Goal: Task Accomplishment & Management: Use online tool/utility

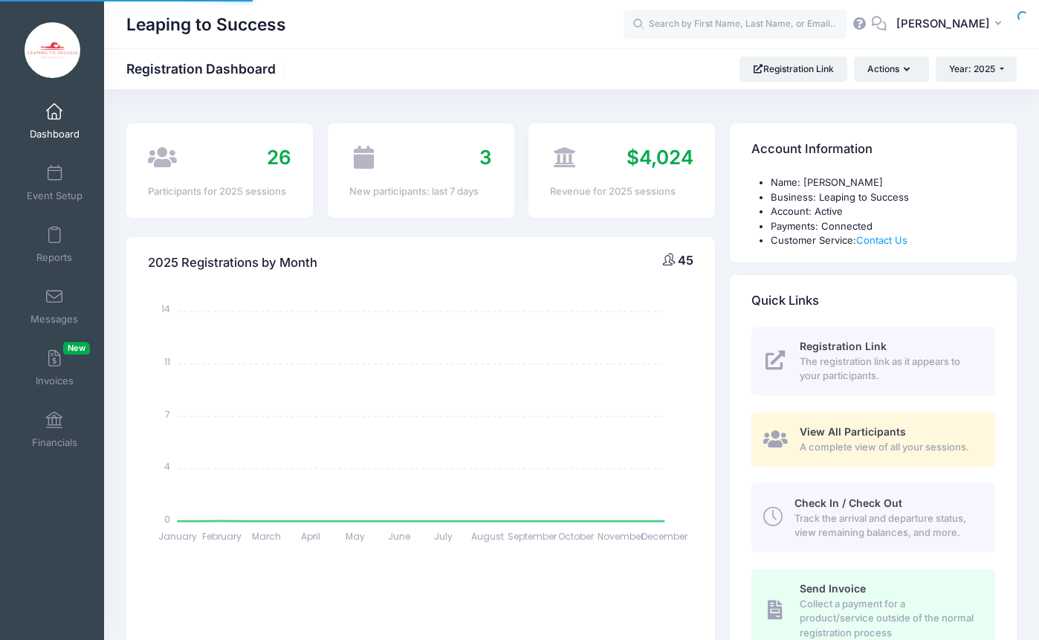
select select
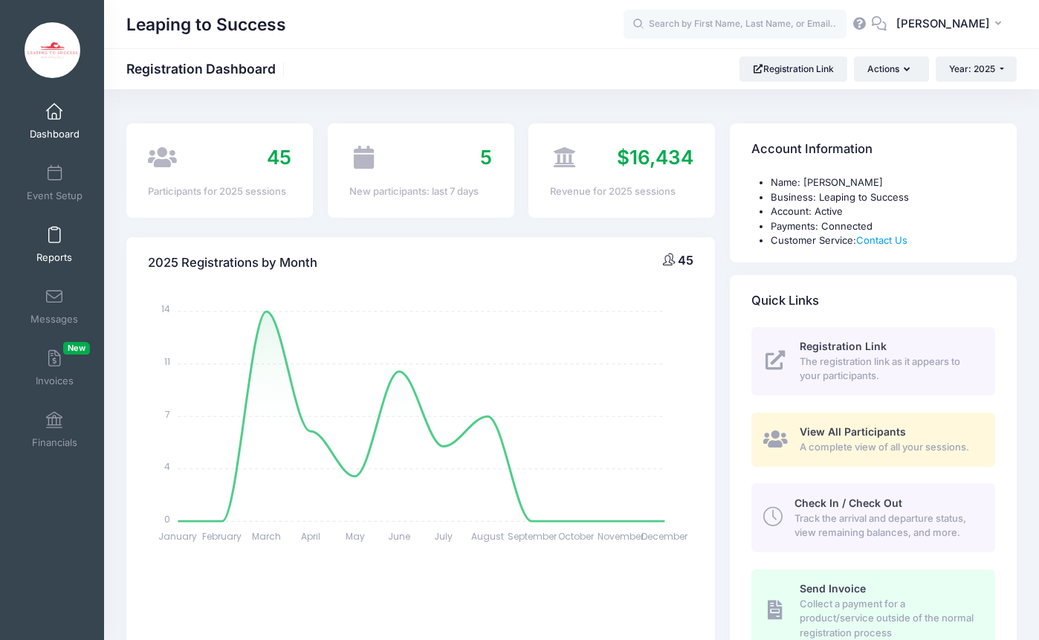
click at [53, 264] on link "Reports" at bounding box center [54, 244] width 71 height 52
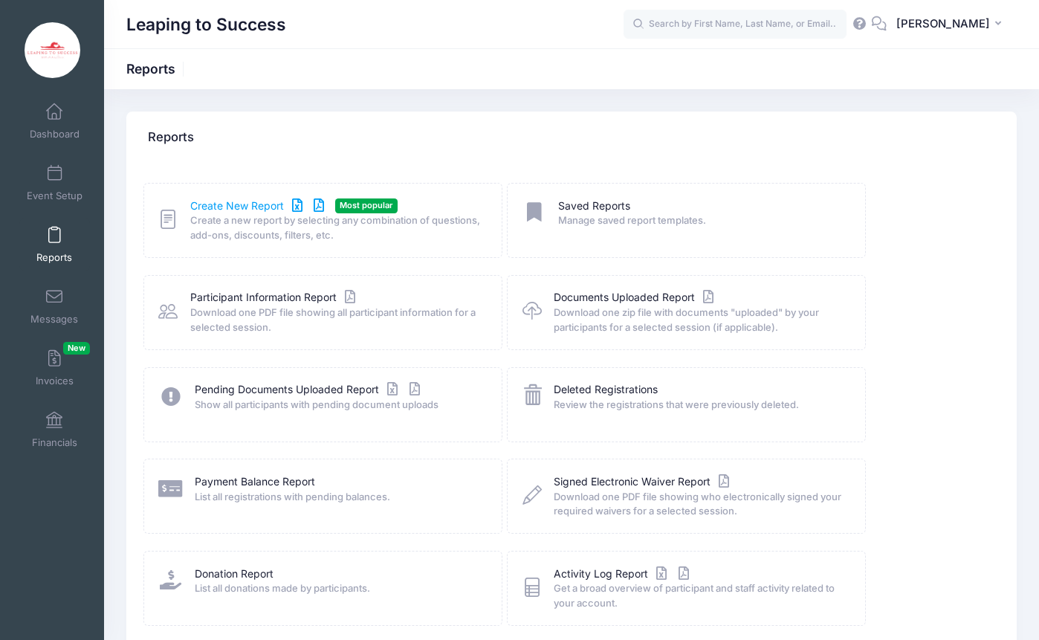
click at [237, 201] on link "Create New Report" at bounding box center [259, 206] width 138 height 16
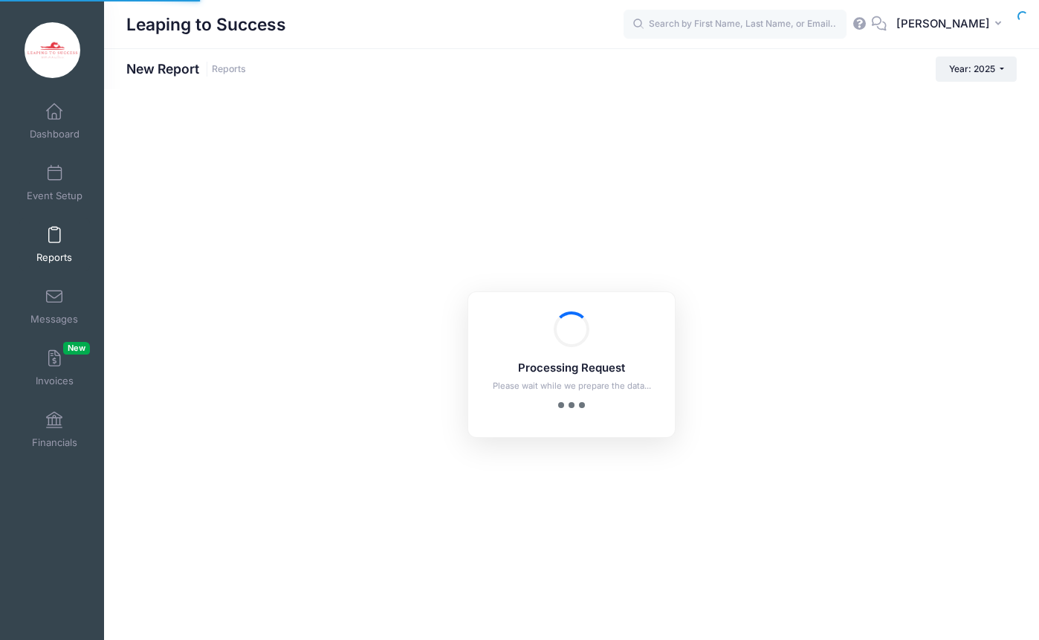
checkbox input "true"
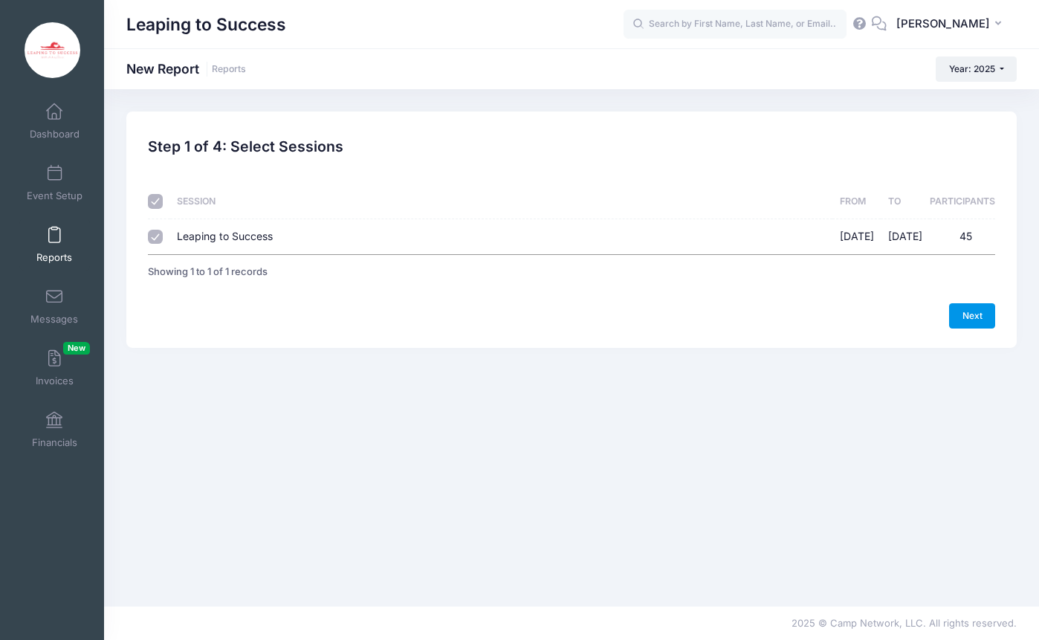
click at [976, 316] on link "Next" at bounding box center [972, 315] width 46 height 25
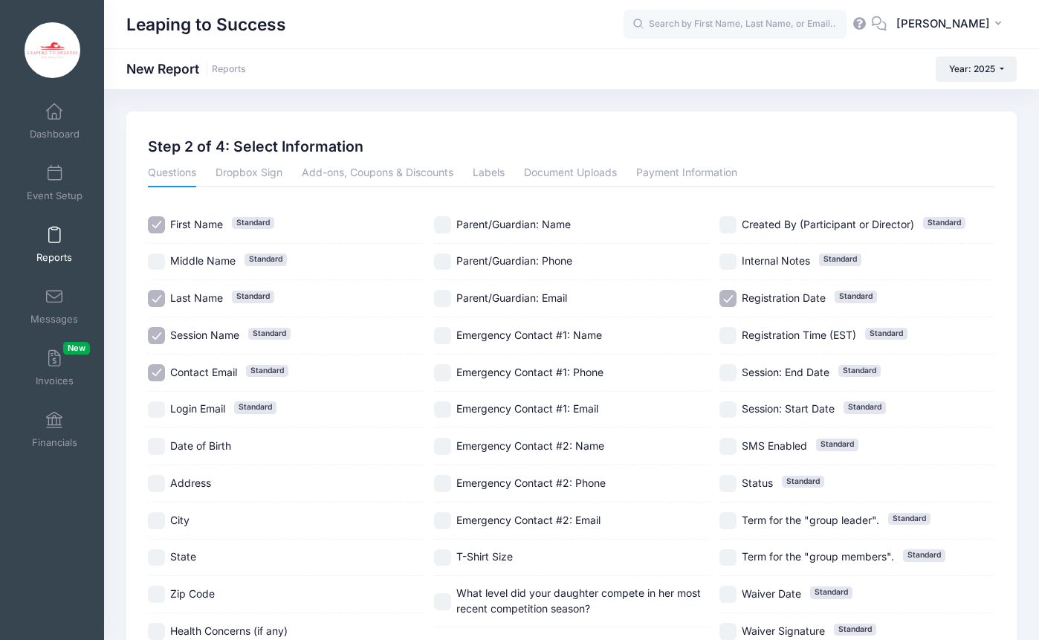
scroll to position [3, 0]
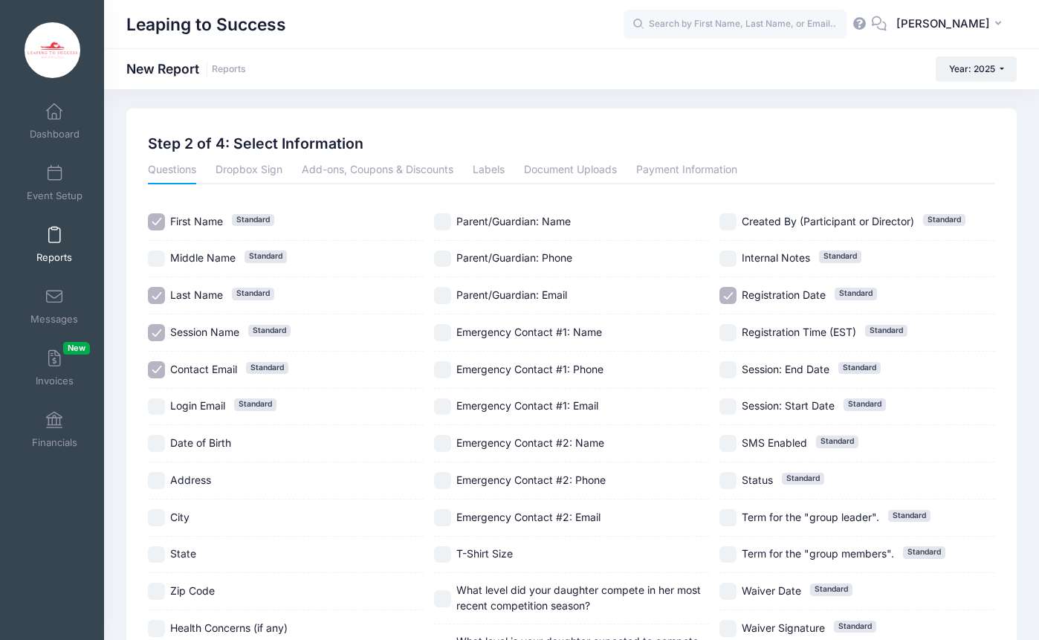
click at [162, 328] on input "Session Name Standard" at bounding box center [156, 332] width 17 height 17
checkbox input "false"
click at [158, 369] on input "Contact Email Standard" at bounding box center [156, 369] width 17 height 17
checkbox input "false"
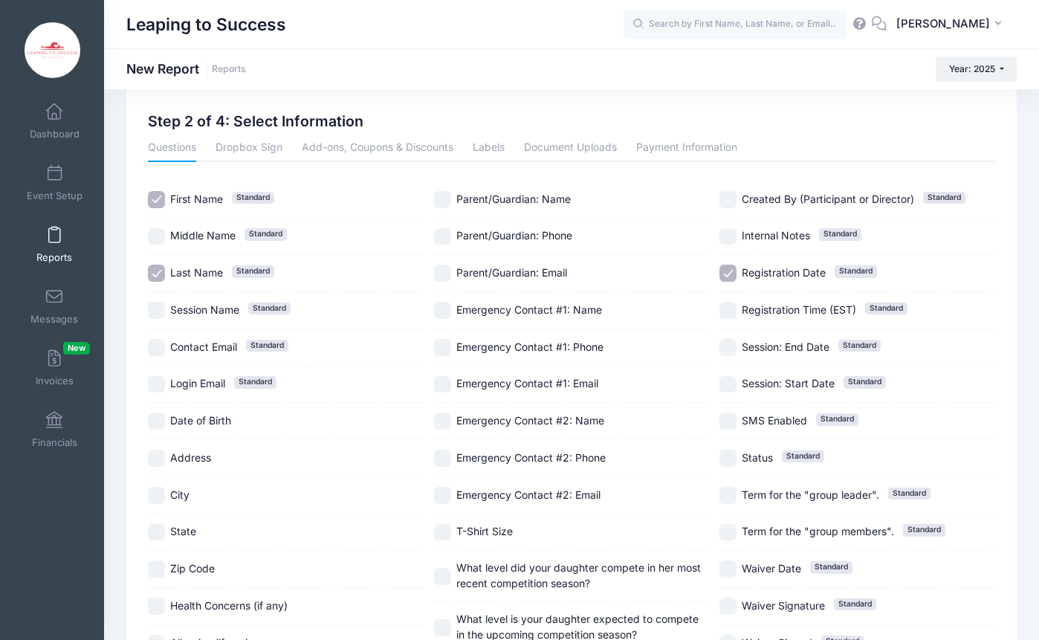
scroll to position [34, 0]
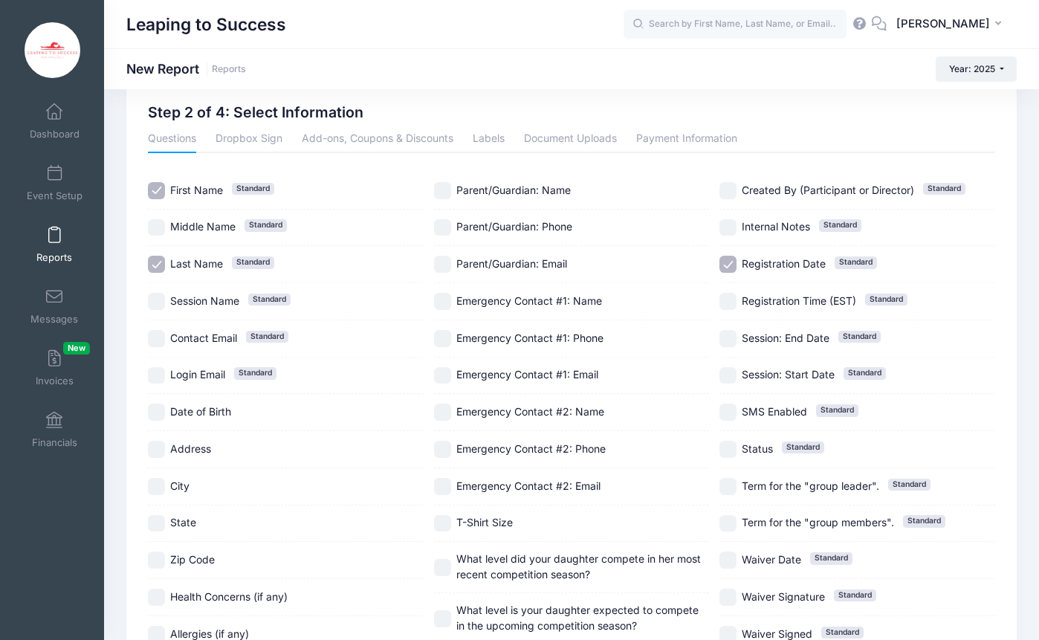
click at [730, 263] on input "Registration Date Standard" at bounding box center [727, 264] width 17 height 17
checkbox input "false"
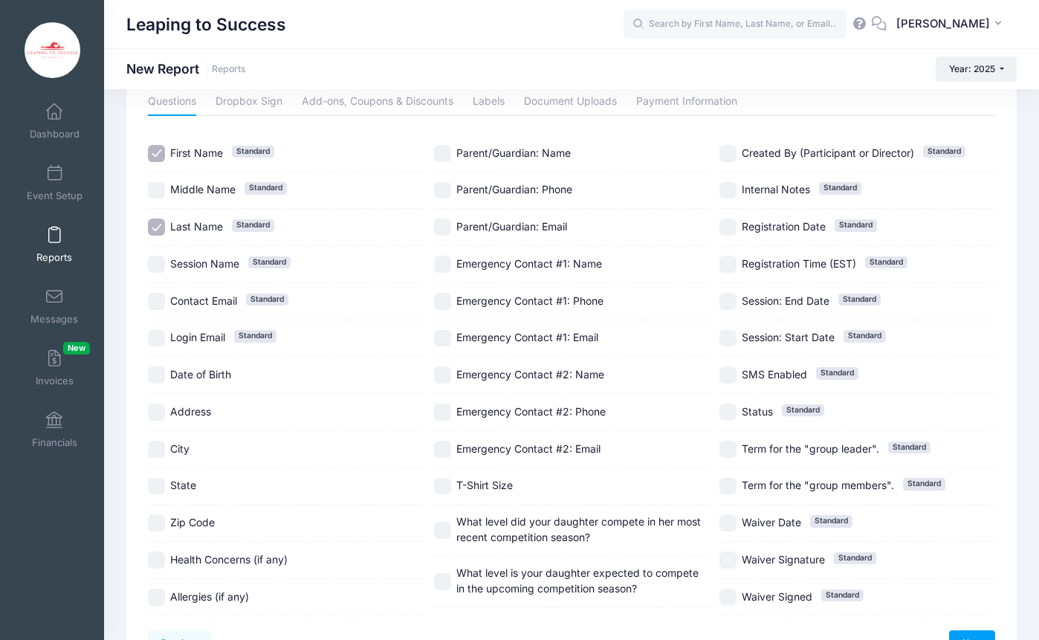
scroll to position [163, 0]
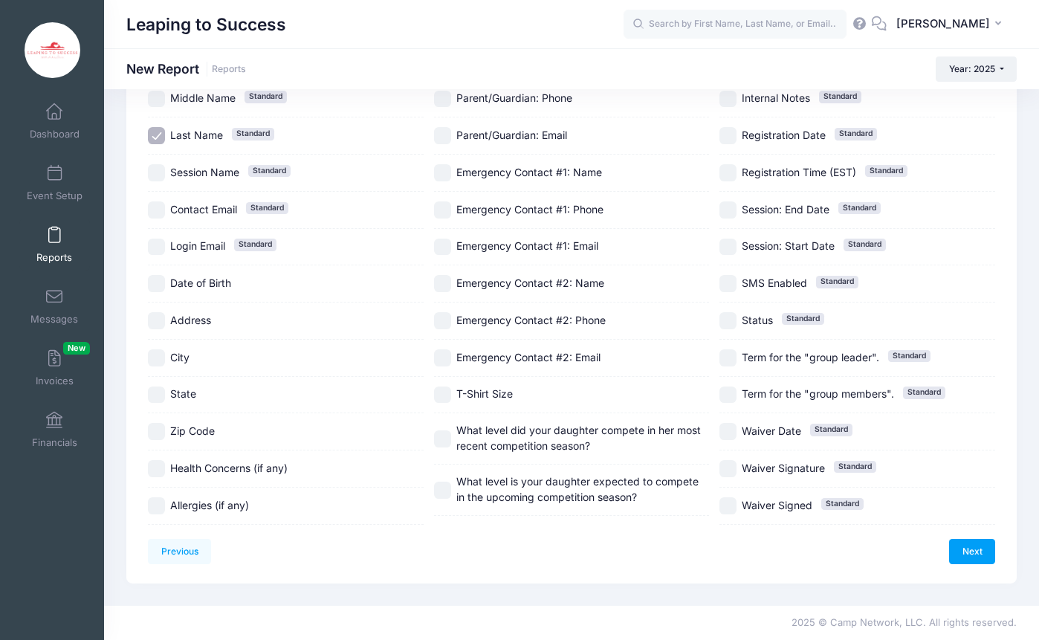
click at [444, 393] on input "T-Shirt Size" at bounding box center [442, 394] width 17 height 17
checkbox input "true"
click at [445, 440] on input "What level did your daughter compete in her most recent competition season?" at bounding box center [442, 438] width 17 height 17
checkbox input "true"
click at [979, 550] on link "Next" at bounding box center [972, 551] width 46 height 25
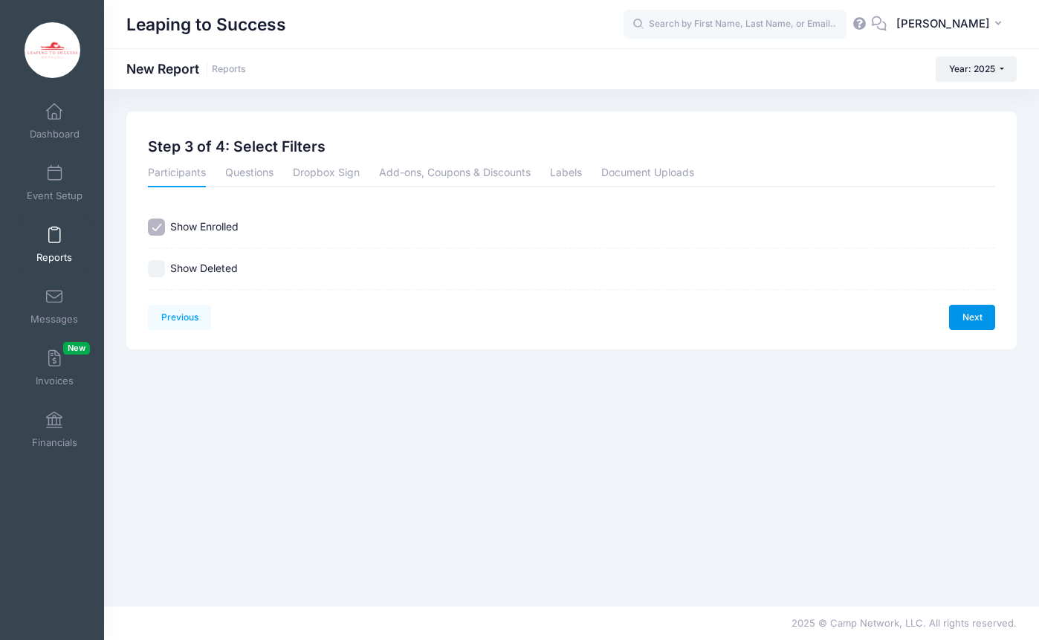
scroll to position [0, 0]
click at [970, 317] on link "Next" at bounding box center [972, 317] width 46 height 25
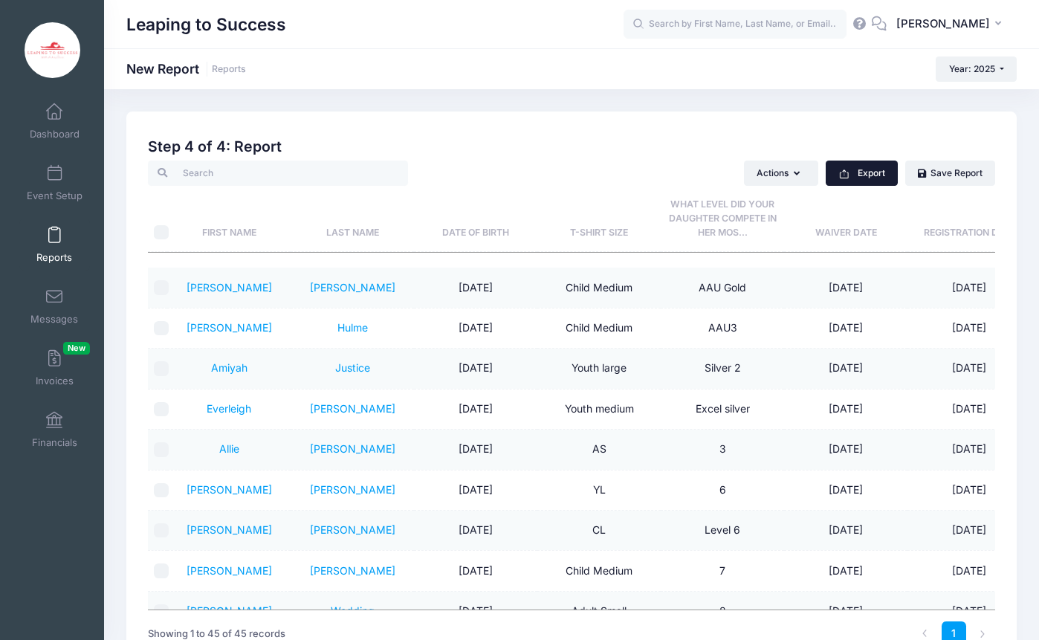
click at [869, 169] on button "Export" at bounding box center [861, 172] width 72 height 25
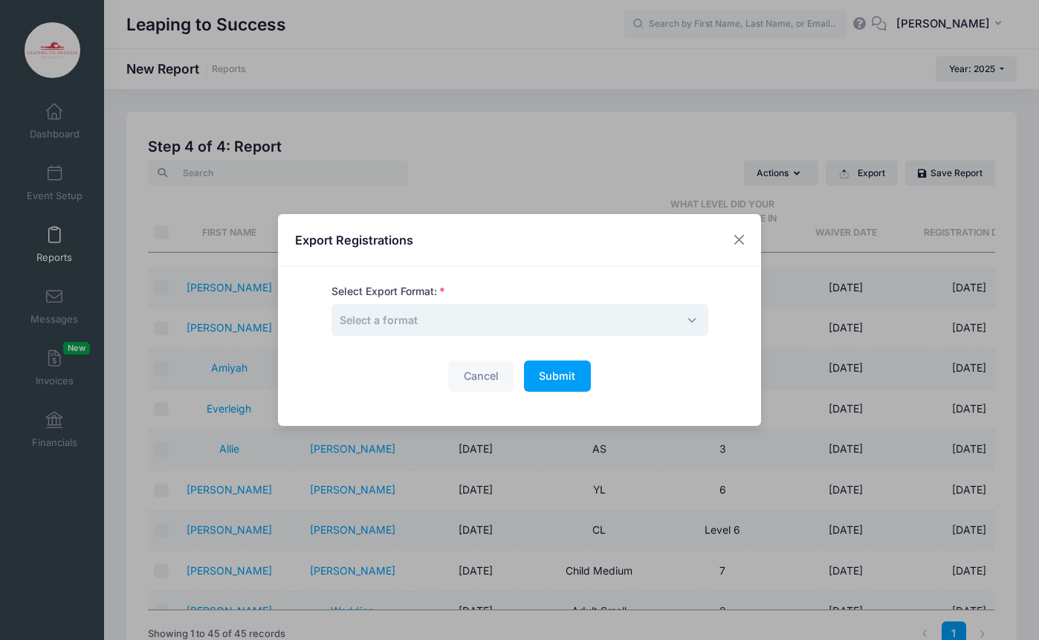
click at [499, 319] on span "Select a format" at bounding box center [519, 320] width 377 height 32
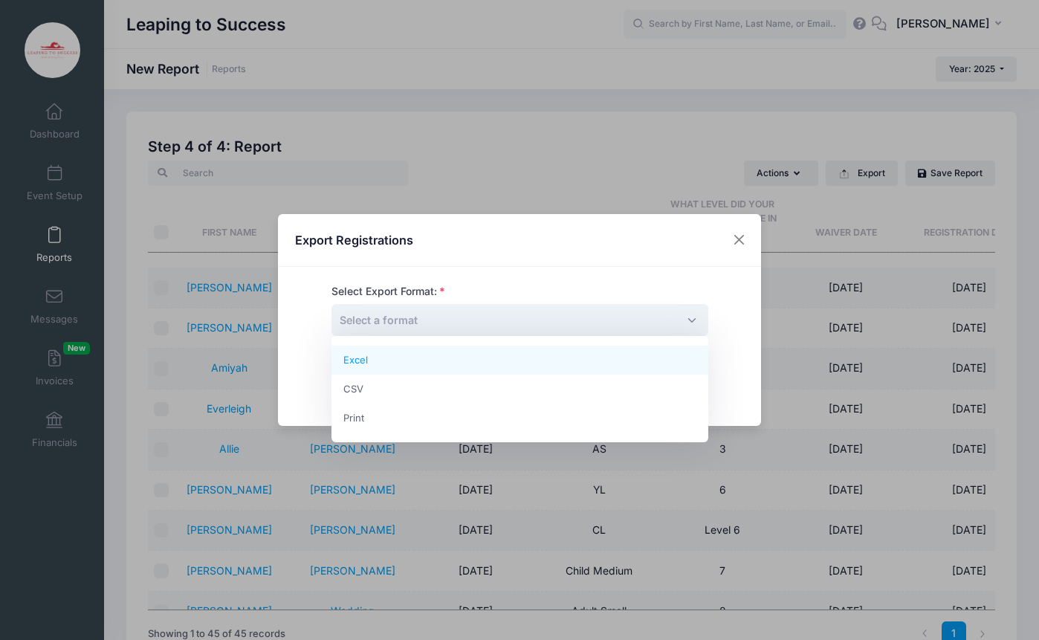
select select "excel"
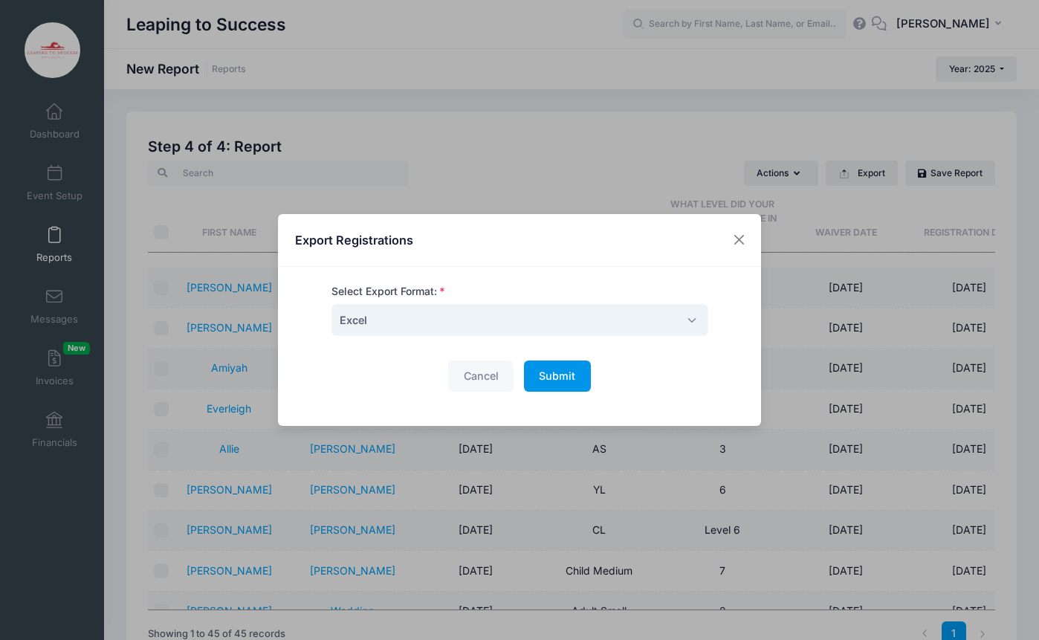
click at [565, 377] on span "Submit" at bounding box center [557, 375] width 36 height 13
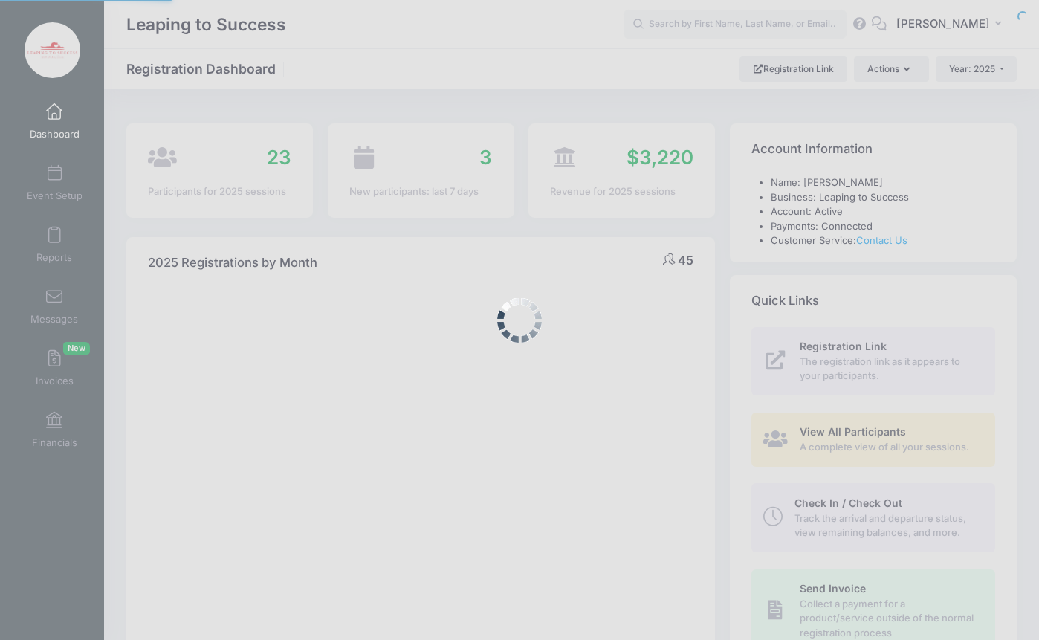
select select
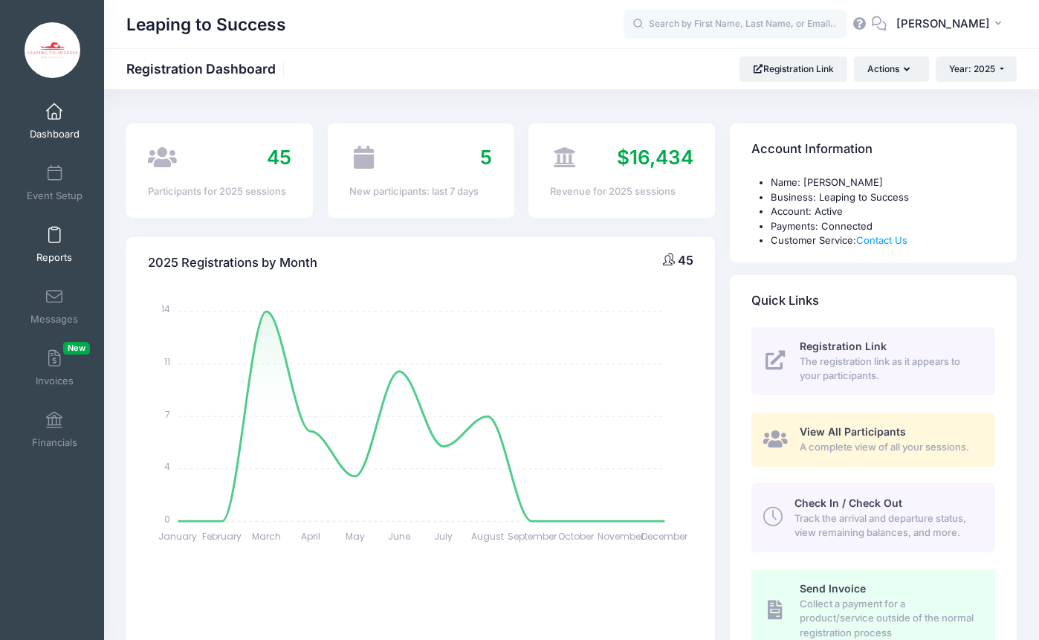
click at [59, 247] on link "Reports" at bounding box center [54, 244] width 71 height 52
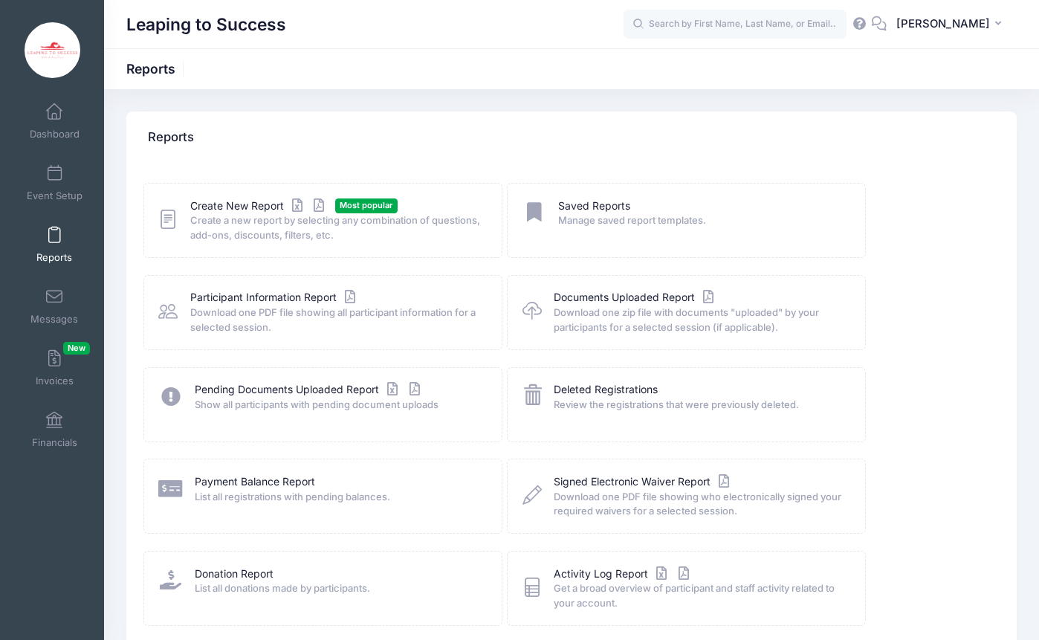
click at [269, 228] on span "Create a new report by selecting any combination of questions, add-ons, discoun…" at bounding box center [336, 227] width 292 height 29
click at [237, 205] on link "Create New Report" at bounding box center [259, 206] width 138 height 16
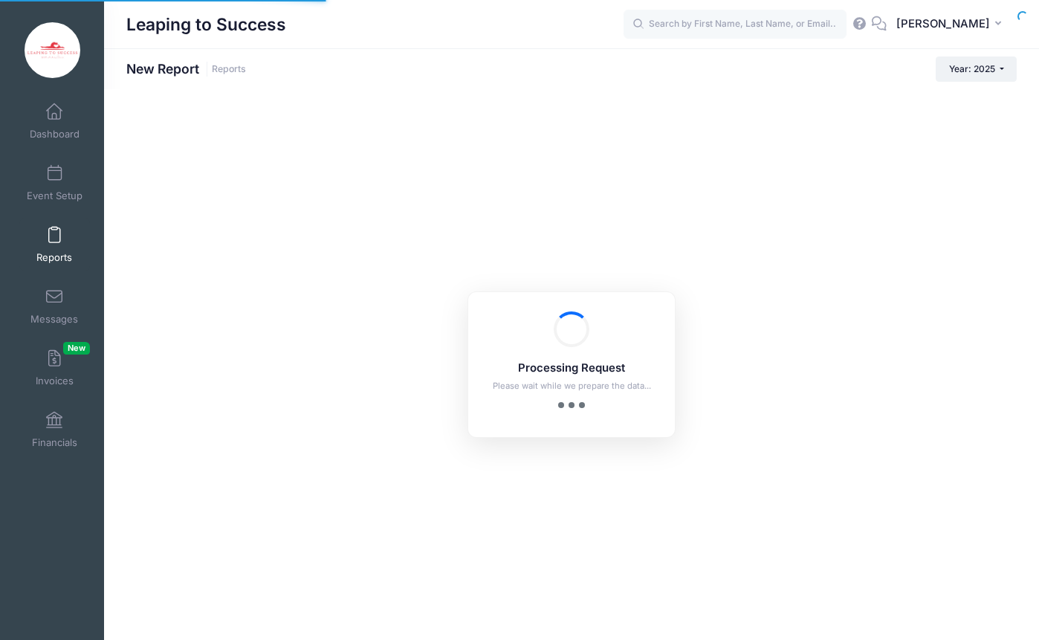
checkbox input "true"
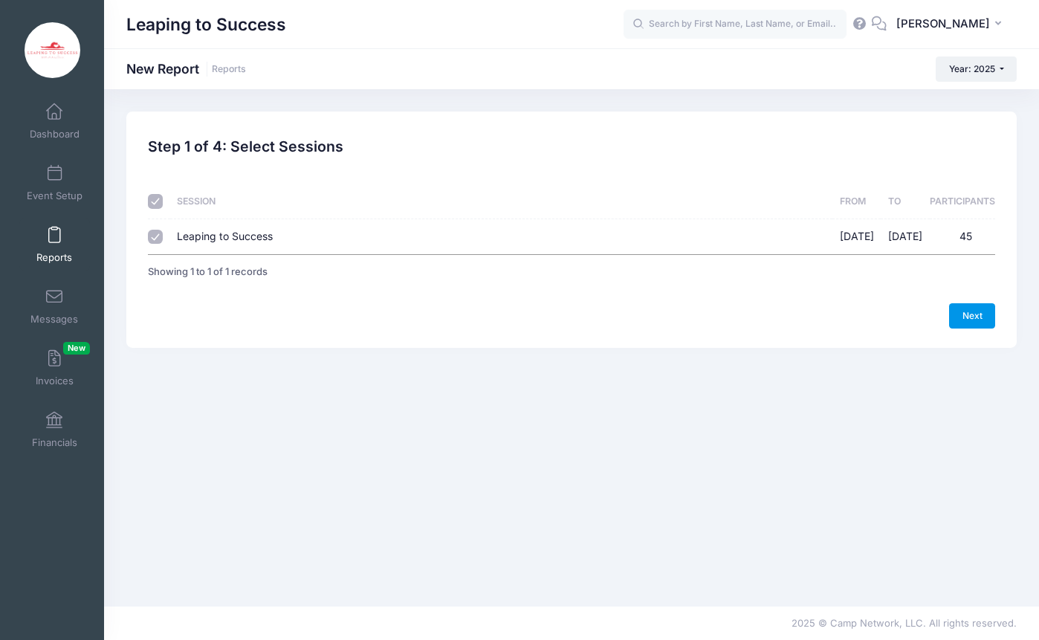
click at [971, 317] on link "Next" at bounding box center [972, 315] width 46 height 25
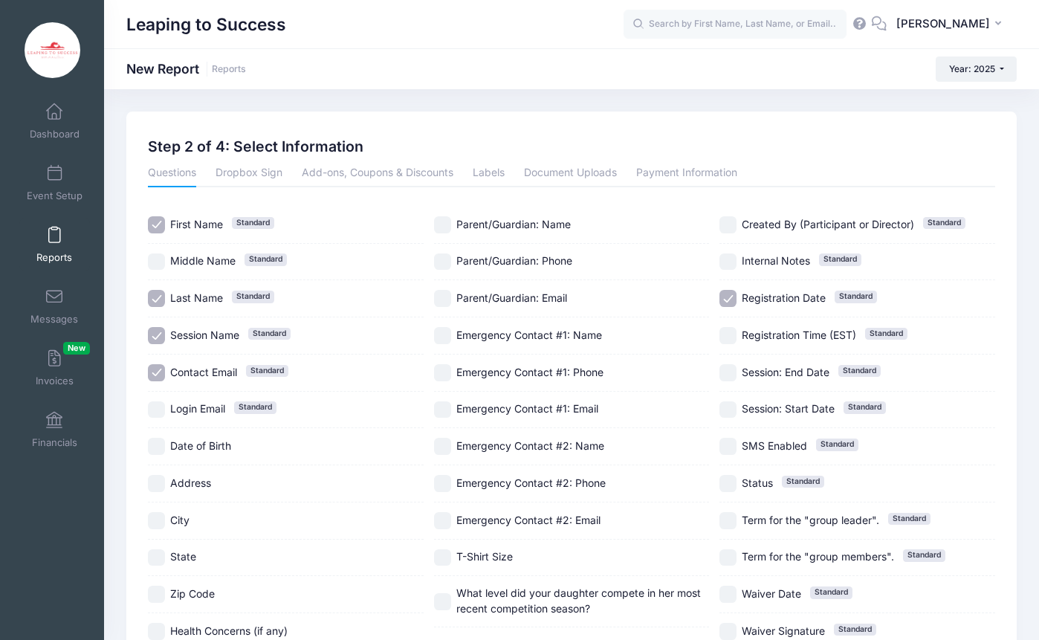
click at [156, 333] on input "Session Name Standard" at bounding box center [156, 335] width 17 height 17
checkbox input "false"
click at [156, 367] on input "Contact Email Standard" at bounding box center [156, 372] width 17 height 17
checkbox input "false"
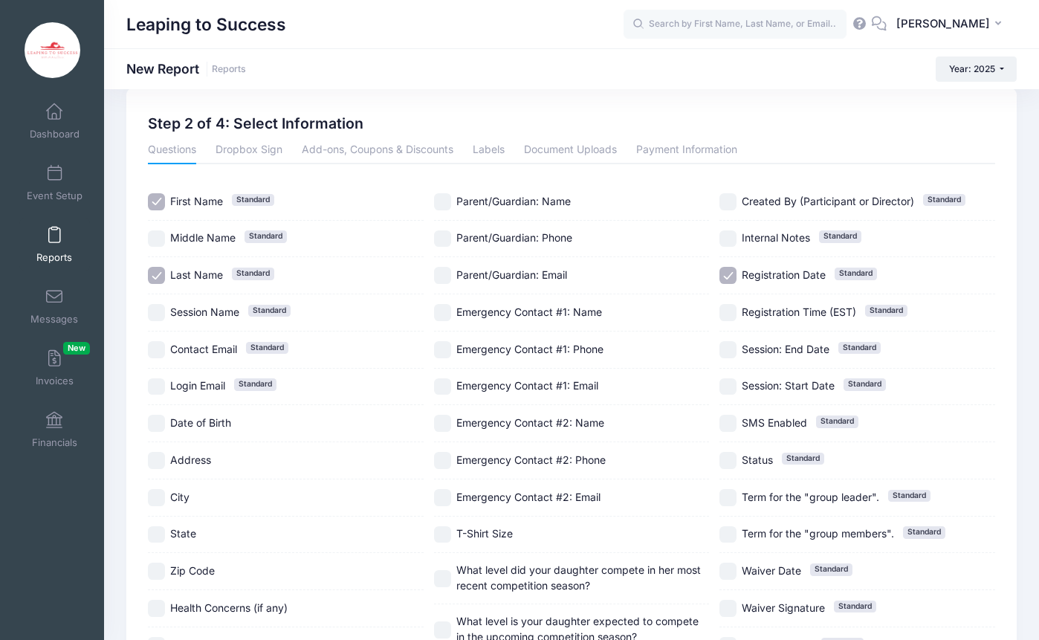
click at [725, 277] on input "Registration Date Standard" at bounding box center [727, 275] width 17 height 17
checkbox input "false"
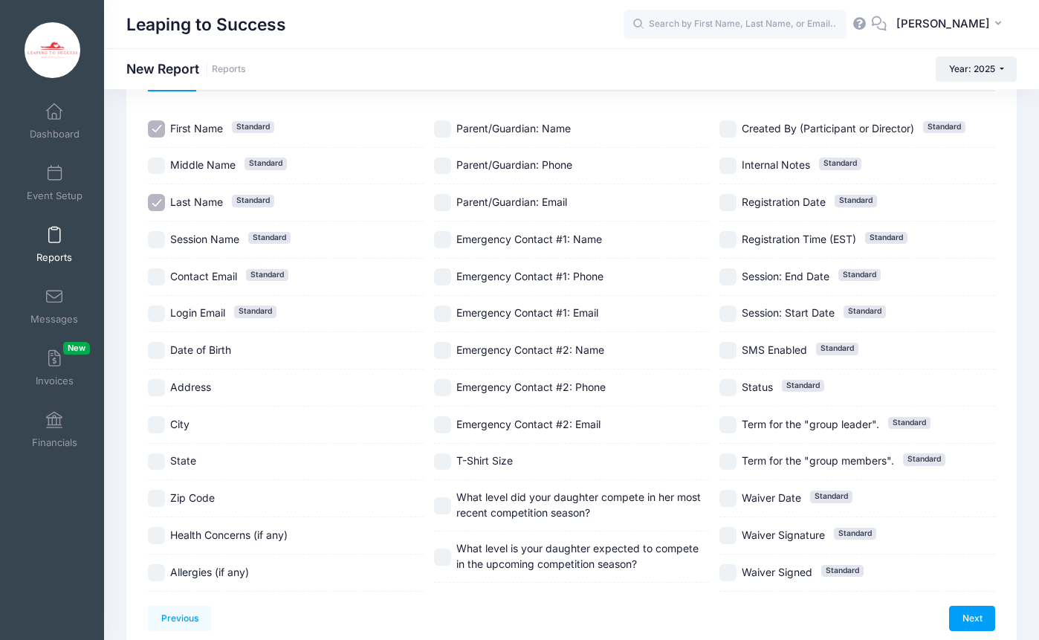
scroll to position [114, 0]
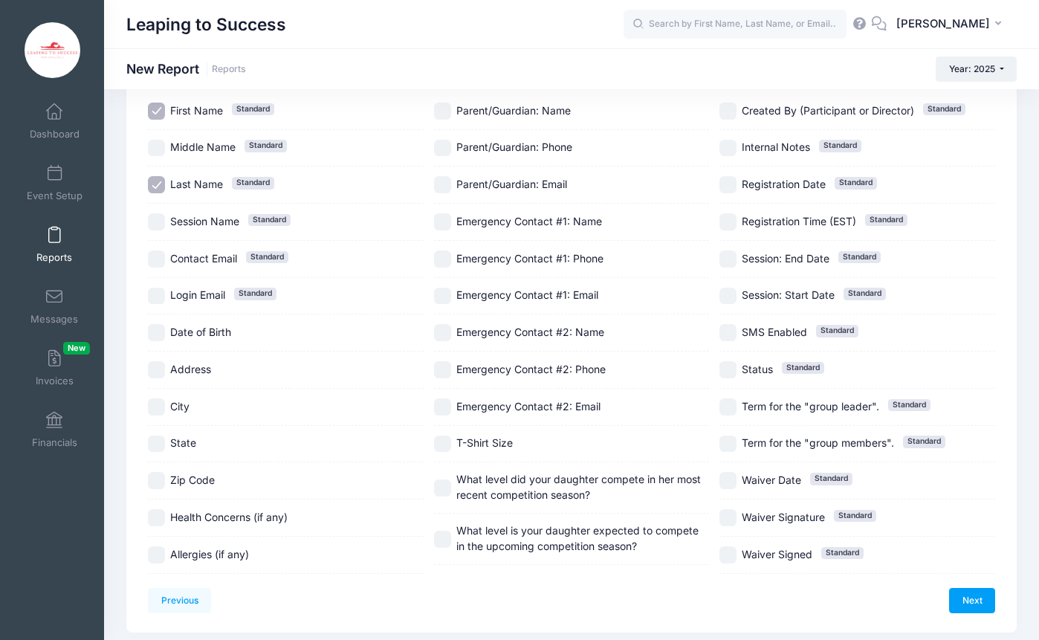
click at [442, 487] on input "What level did your daughter compete in her most recent competition season?" at bounding box center [442, 487] width 17 height 17
checkbox input "true"
click at [982, 599] on link "Next" at bounding box center [972, 600] width 46 height 25
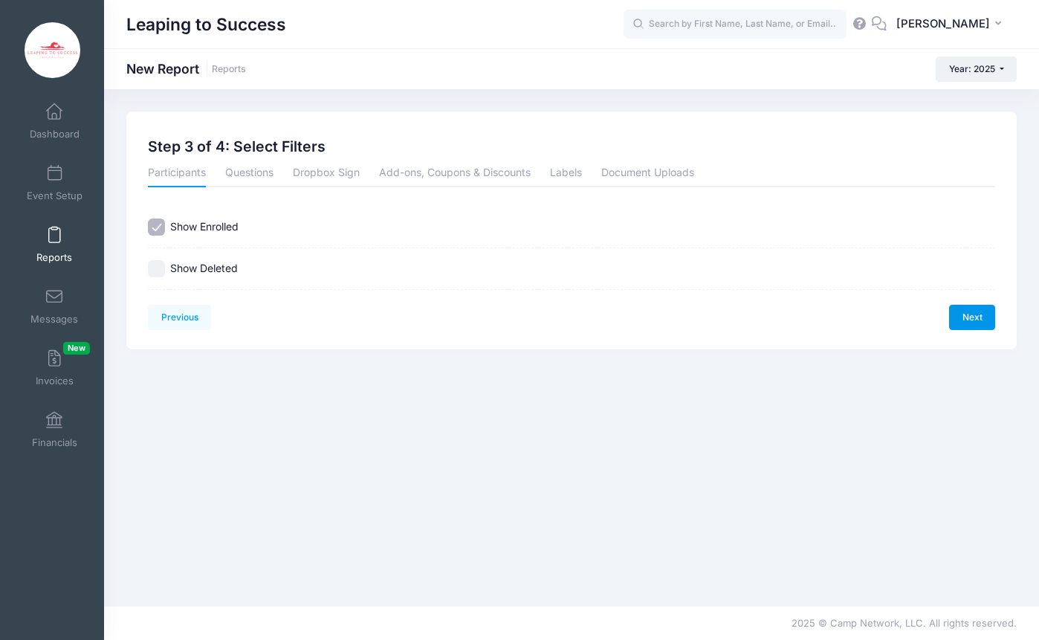
scroll to position [0, 0]
click at [982, 312] on link "Next" at bounding box center [972, 317] width 46 height 25
